Goal: Find specific fact

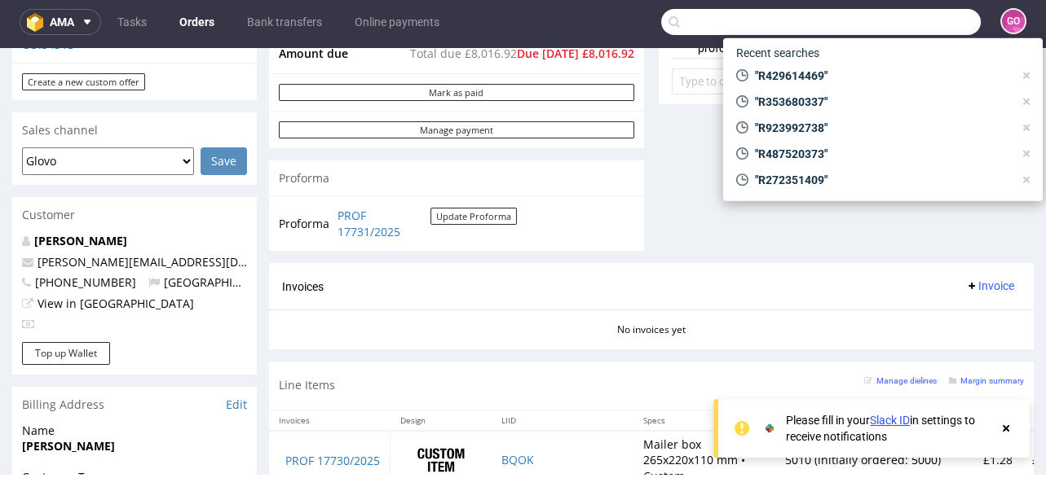
scroll to position [511, 0]
type input "000002586"
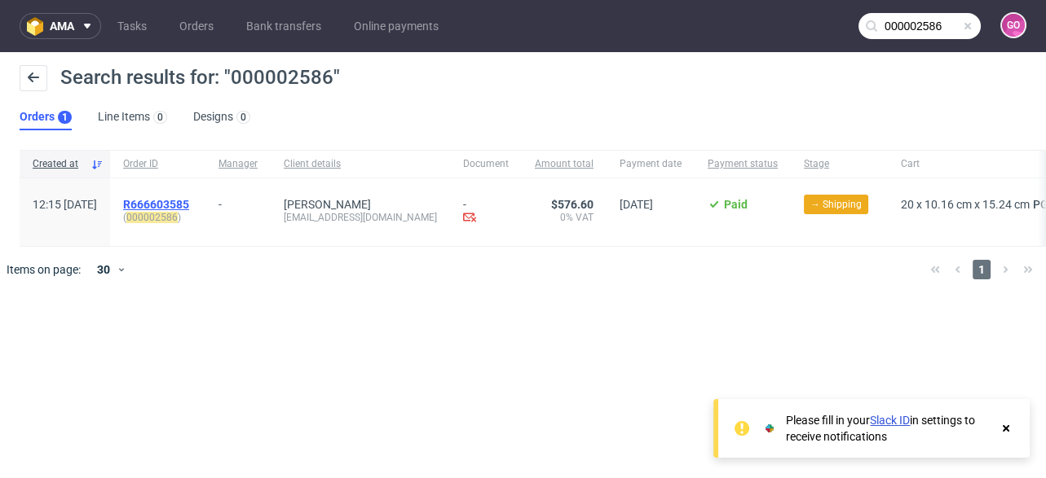
click at [189, 201] on span "R666603585" at bounding box center [156, 204] width 66 height 13
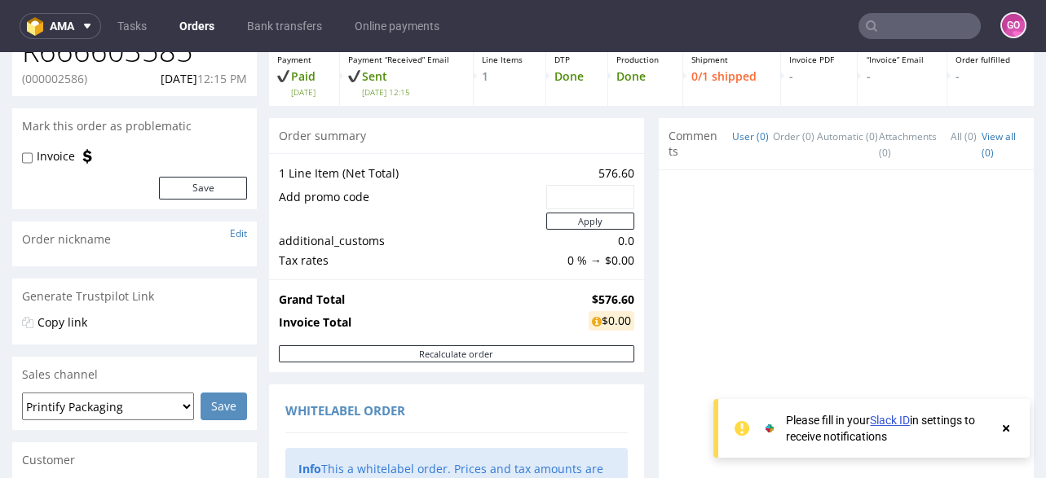
scroll to position [65, 0]
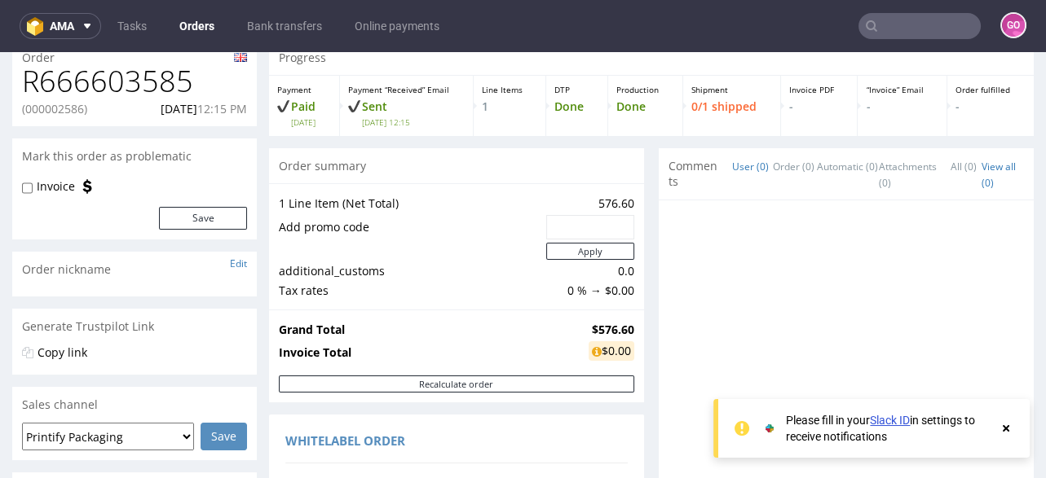
click at [158, 86] on h1 "R666603585" at bounding box center [134, 81] width 225 height 33
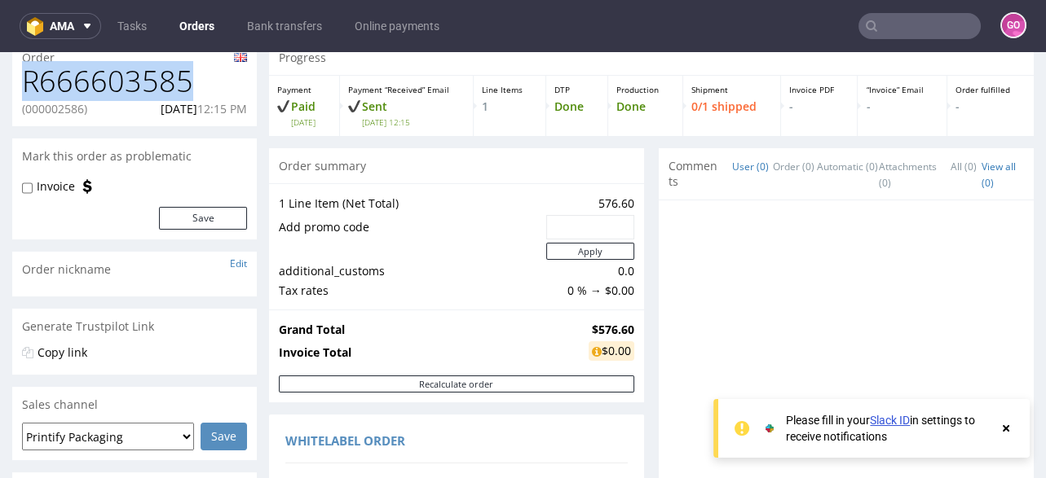
click at [158, 86] on h1 "R666603585" at bounding box center [134, 81] width 225 height 33
copy h1 "R666603585"
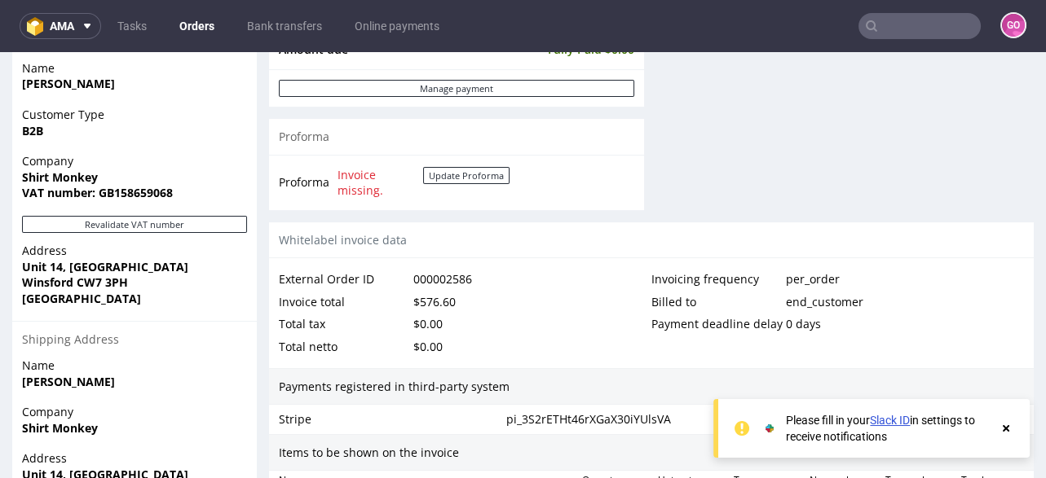
scroll to position [717, 0]
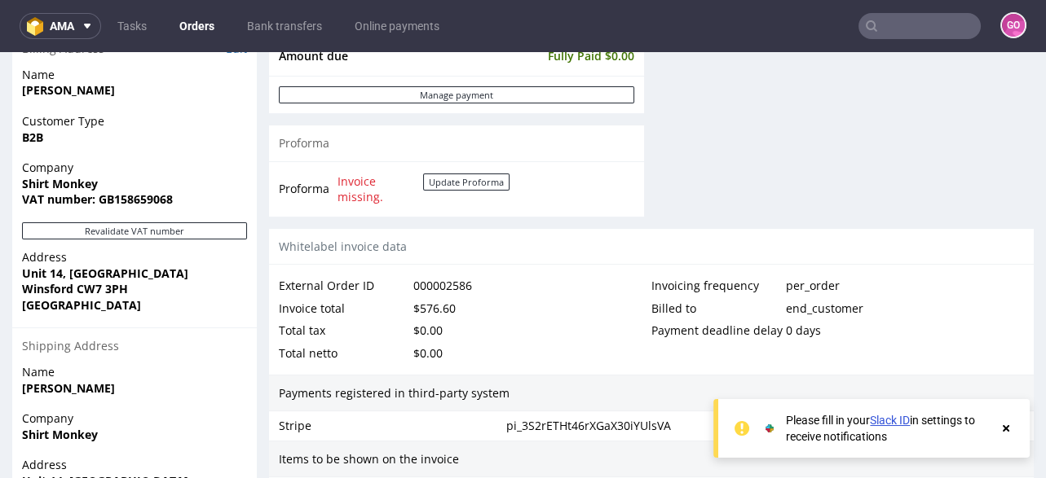
click at [114, 199] on strong "VAT number: GB158659068" at bounding box center [97, 199] width 151 height 15
copy strong "GB158659068"
